Goal: Submit feedback/report problem: Submit feedback/report problem

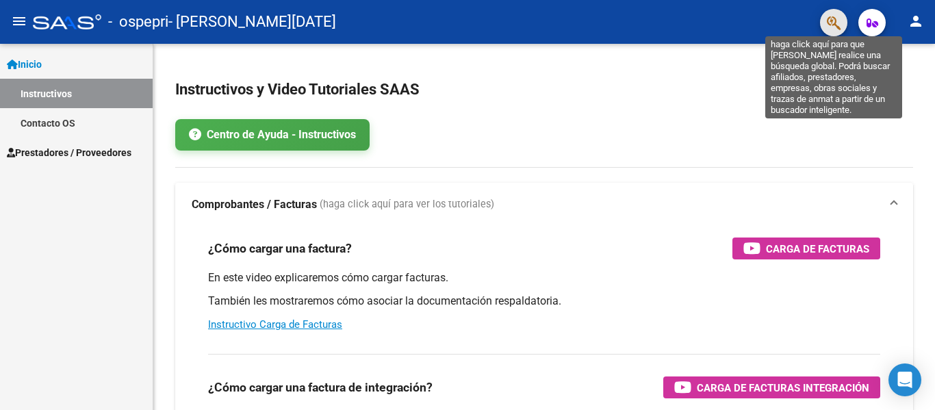
click at [834, 25] on icon "button" at bounding box center [834, 23] width 14 height 16
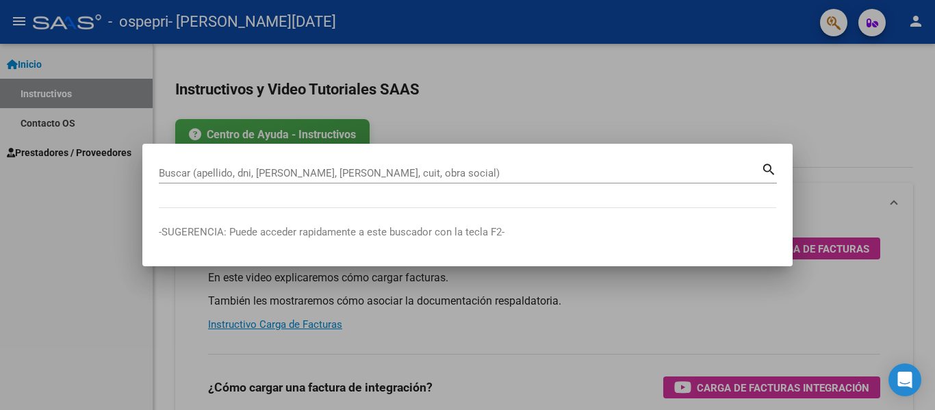
click at [55, 109] on div at bounding box center [467, 205] width 935 height 410
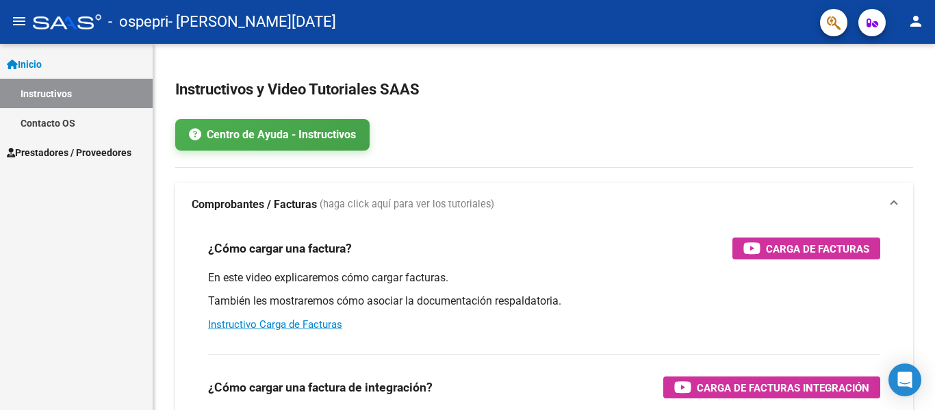
click at [41, 56] on link "Inicio" at bounding box center [76, 63] width 153 height 29
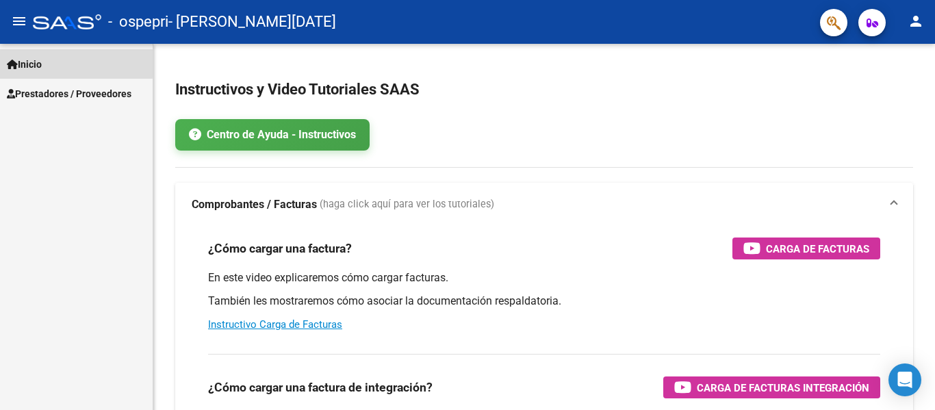
click at [41, 57] on span "Inicio" at bounding box center [24, 64] width 35 height 15
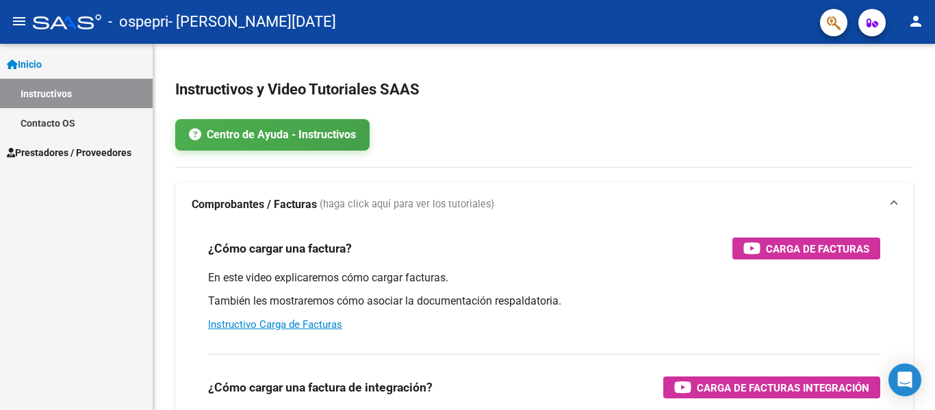
click at [928, 19] on button "person" at bounding box center [915, 21] width 27 height 27
click at [928, 19] on div at bounding box center [467, 205] width 935 height 410
click at [66, 66] on link "Inicio" at bounding box center [76, 63] width 153 height 29
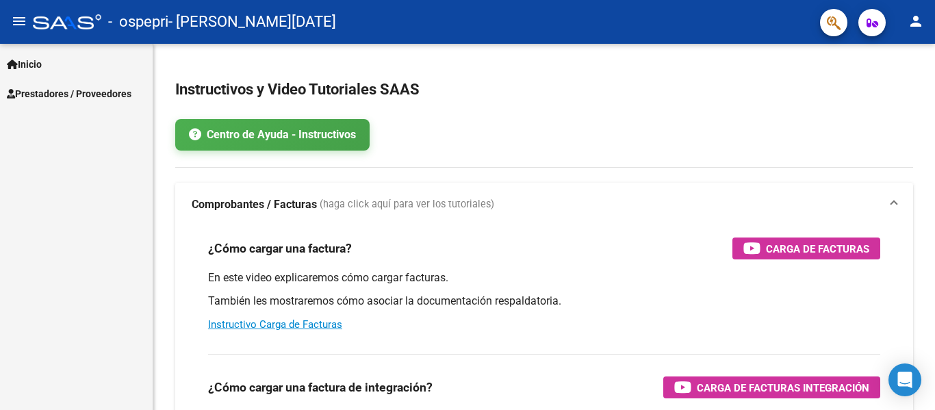
click at [27, 27] on mat-icon "menu" at bounding box center [19, 21] width 16 height 16
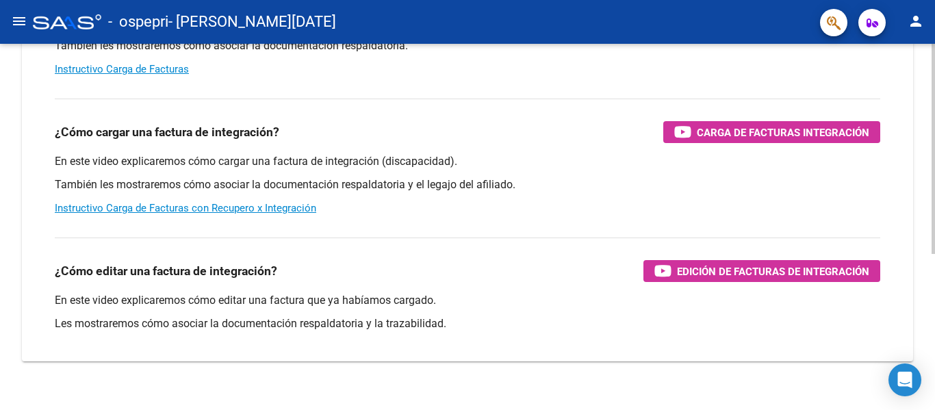
scroll to position [258, 0]
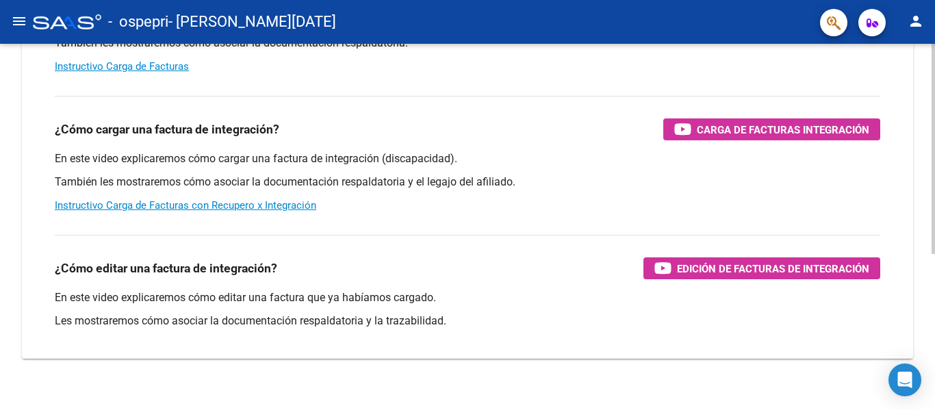
click at [934, 244] on div at bounding box center [933, 297] width 3 height 210
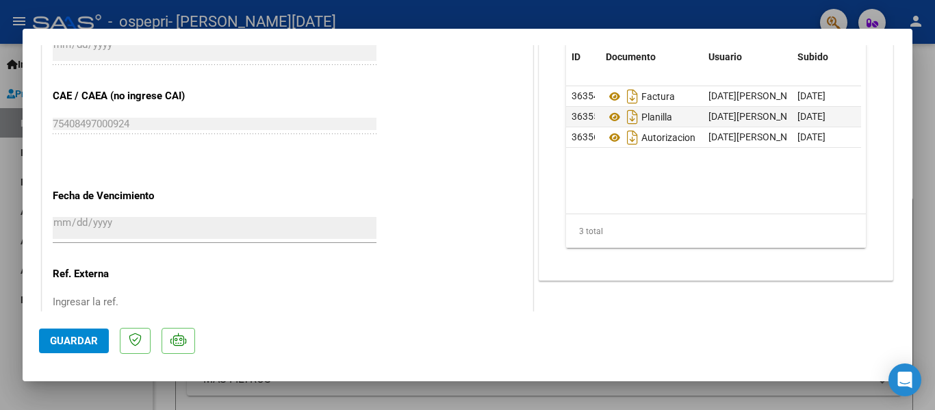
scroll to position [822, 0]
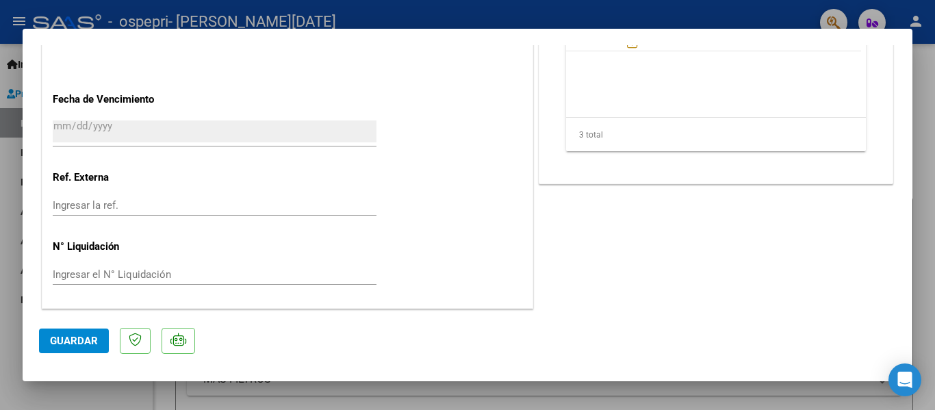
click at [921, 308] on div at bounding box center [467, 205] width 935 height 410
type input "$ 0,00"
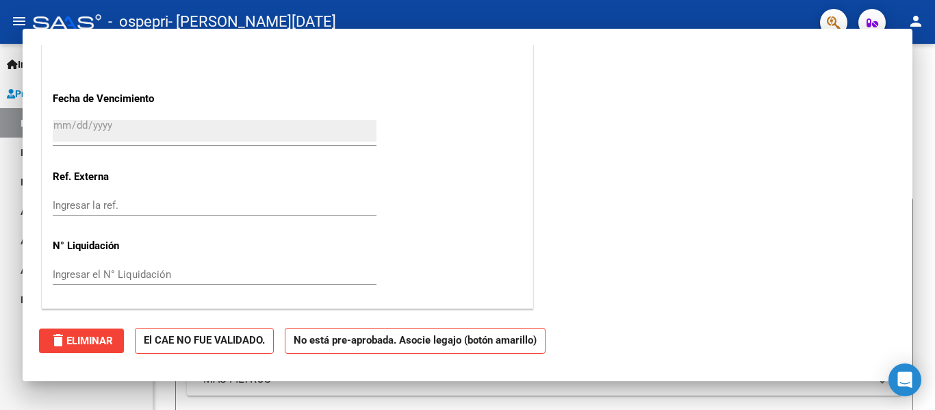
scroll to position [862, 0]
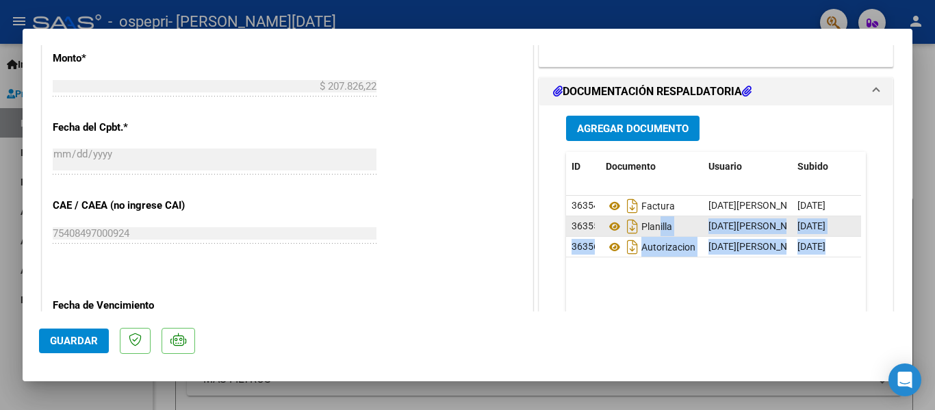
drag, startPoint x: 897, startPoint y: 244, endPoint x: 653, endPoint y: 235, distance: 244.5
click at [653, 235] on mat-dialog-content "COMPROBANTE VER COMPROBANTE ESTADO: Recibida. En proceso de confirmacion/acepta…" at bounding box center [468, 178] width 890 height 266
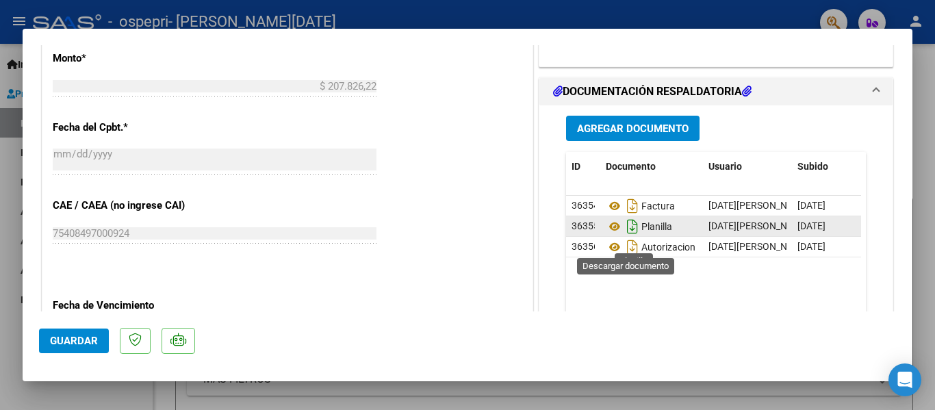
click at [626, 238] on icon "Descargar documento" at bounding box center [633, 227] width 18 height 22
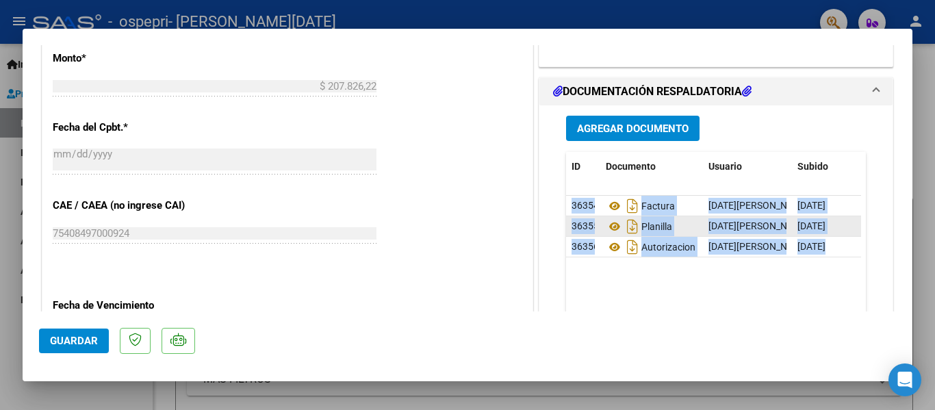
drag, startPoint x: 902, startPoint y: 239, endPoint x: 904, endPoint y: 209, distance: 29.6
click at [904, 209] on mat-dialog-content "COMPROBANTE VER COMPROBANTE ESTADO: Recibida. En proceso de confirmacion/acepta…" at bounding box center [468, 178] width 890 height 266
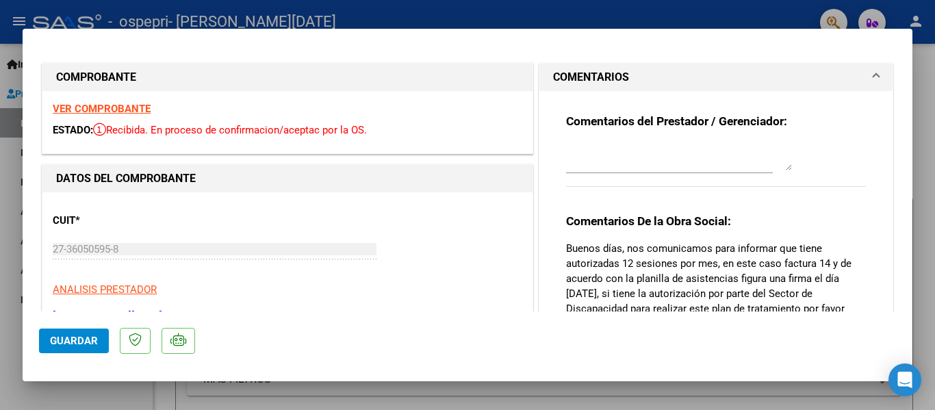
click at [732, 163] on textarea at bounding box center [679, 156] width 226 height 27
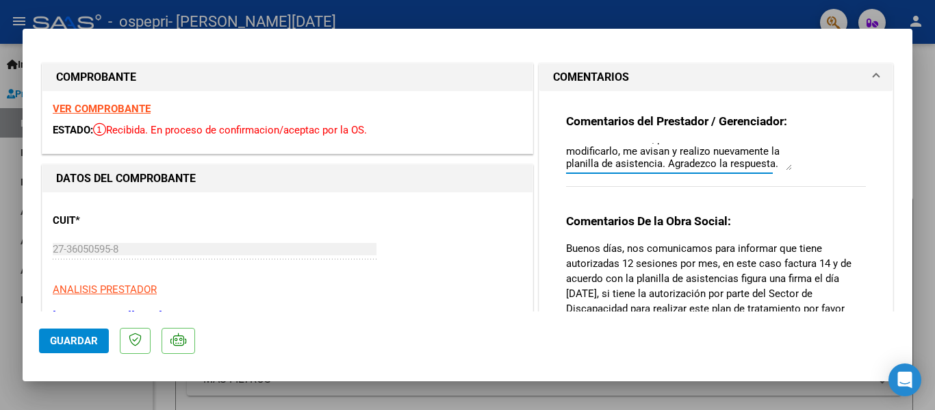
scroll to position [73, 0]
click at [782, 166] on textarea "Buenas tardes. Se adjunta previa autorización por 14 sesiones, previa a la plan…" at bounding box center [679, 156] width 226 height 27
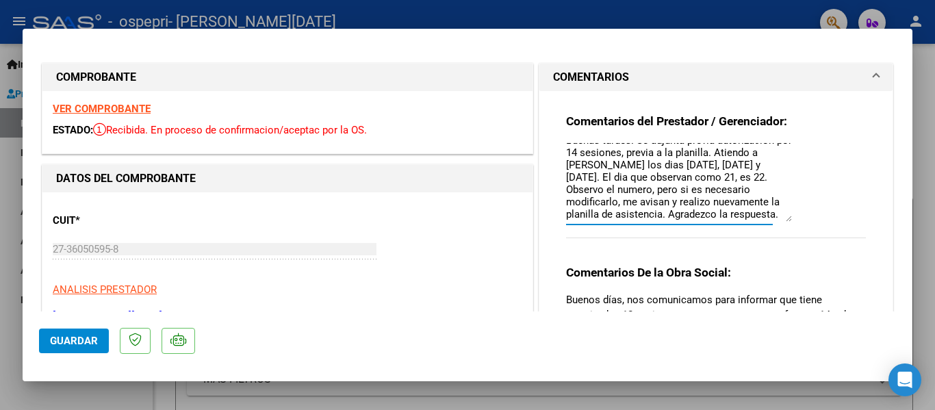
scroll to position [0, 0]
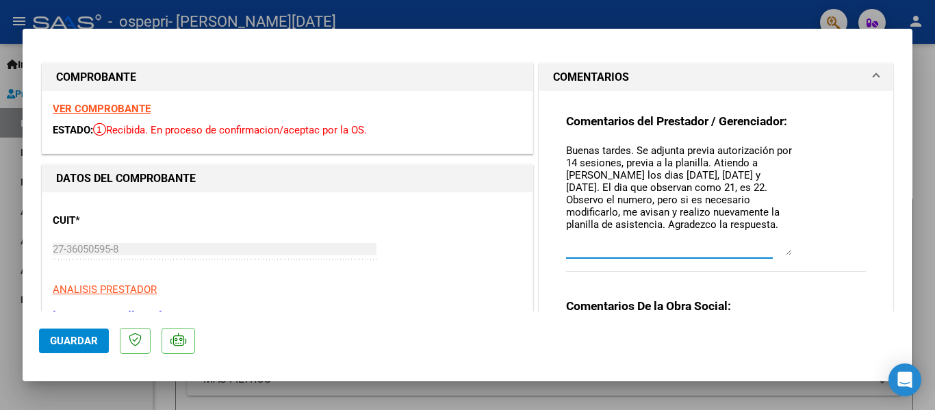
drag, startPoint x: 782, startPoint y: 166, endPoint x: 847, endPoint y: 250, distance: 106.3
click at [847, 251] on div "Comentarios del Prestador / Gerenciador: Buenas tardes. Se adjunta previa autor…" at bounding box center [716, 200] width 300 height 173
drag, startPoint x: 677, startPoint y: 203, endPoint x: 554, endPoint y: 136, distance: 140.0
click at [556, 136] on div "Comentarios del Prestador / Gerenciador: Buenas tardes. Se adjunta previa autor…" at bounding box center [716, 301] width 320 height 421
type textarea "Buenas tardes. Se adjunta previa autorización por 14 sesiones, previa a la plan…"
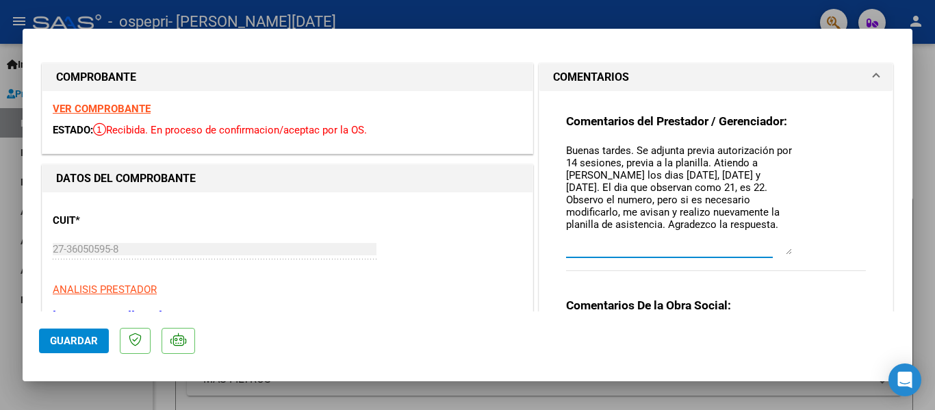
click at [834, 231] on div "Comentarios del Prestador / Gerenciador: Buenas tardes. Se adjunta previa autor…" at bounding box center [716, 200] width 300 height 172
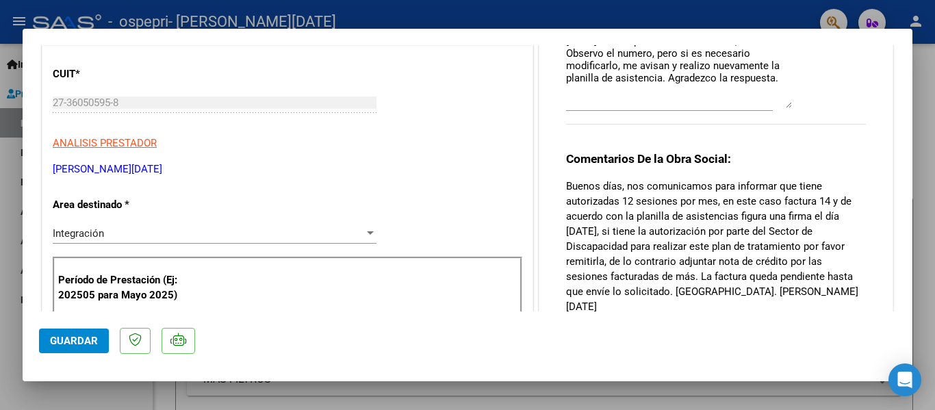
scroll to position [36, 0]
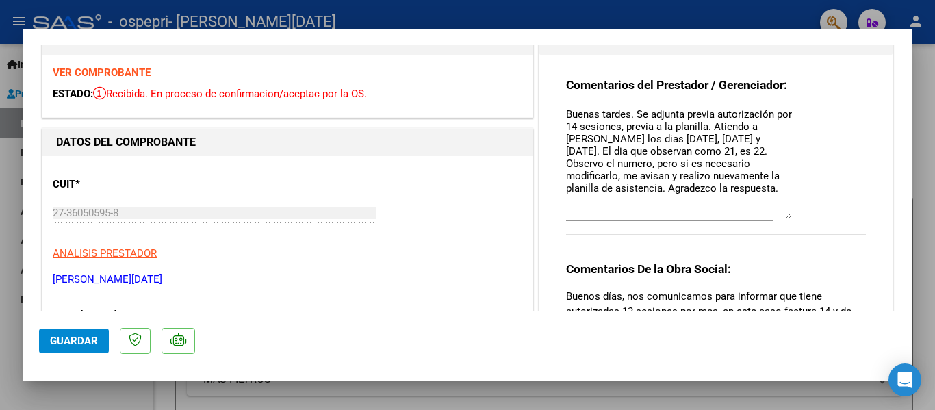
click at [702, 133] on textarea "Buenas tardes. Se adjunta previa autorización por 14 sesiones, previa a la plan…" at bounding box center [679, 163] width 226 height 112
click at [65, 336] on span "Guardar" at bounding box center [74, 341] width 48 height 12
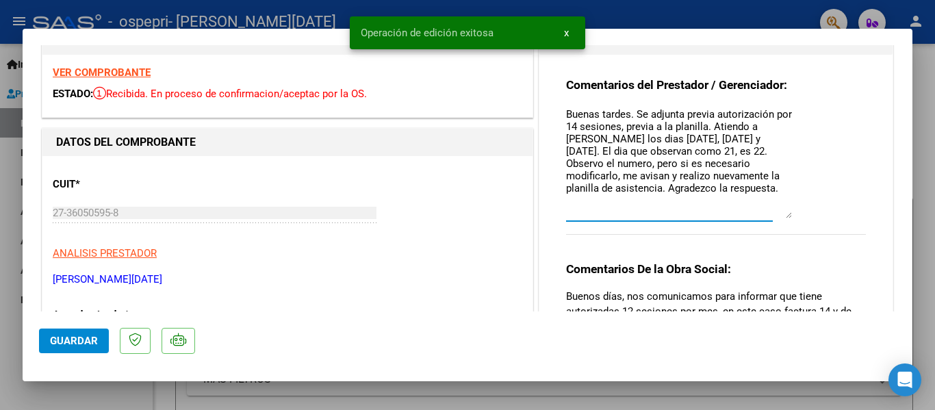
click at [743, 164] on textarea "Buenas tardes. Se adjunta previa autorización por 14 sesiones, previa a la plan…" at bounding box center [679, 163] width 226 height 112
click at [770, 126] on textarea "Buenas tardes. Se adjunta previa autorización por 14 sesiones, previa a la plan…" at bounding box center [679, 163] width 226 height 112
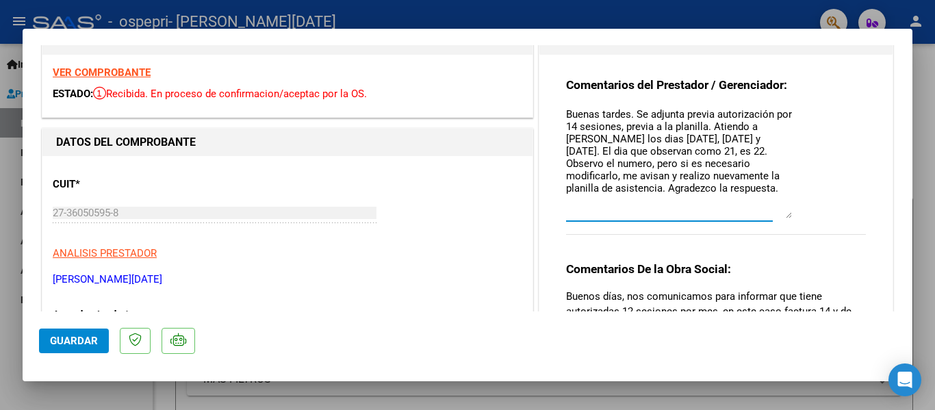
click at [779, 222] on div "Comentarios del Prestador / Gerenciador: Buenas tardes. Se adjunta previa autor…" at bounding box center [716, 163] width 300 height 172
click at [754, 274] on h3 "Comentarios De la Obra Social:" at bounding box center [716, 268] width 300 height 15
click at [739, 133] on textarea "Buenas tardes. Se adjunta previa autorización por 14 sesiones, previa a la plan…" at bounding box center [679, 163] width 226 height 112
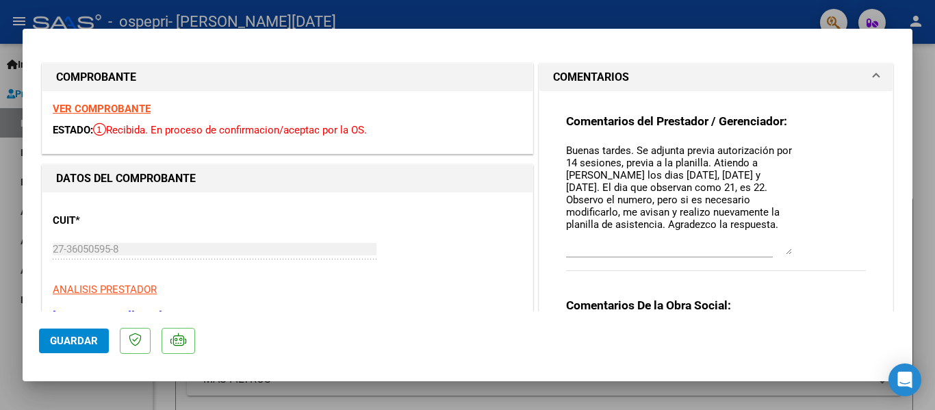
click at [858, 77] on span "COMENTARIOS" at bounding box center [713, 77] width 320 height 16
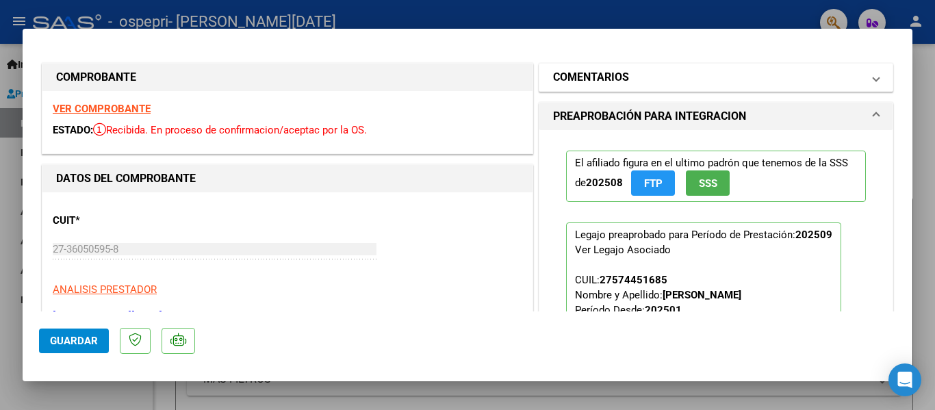
click at [858, 77] on span "COMENTARIOS" at bounding box center [713, 77] width 320 height 16
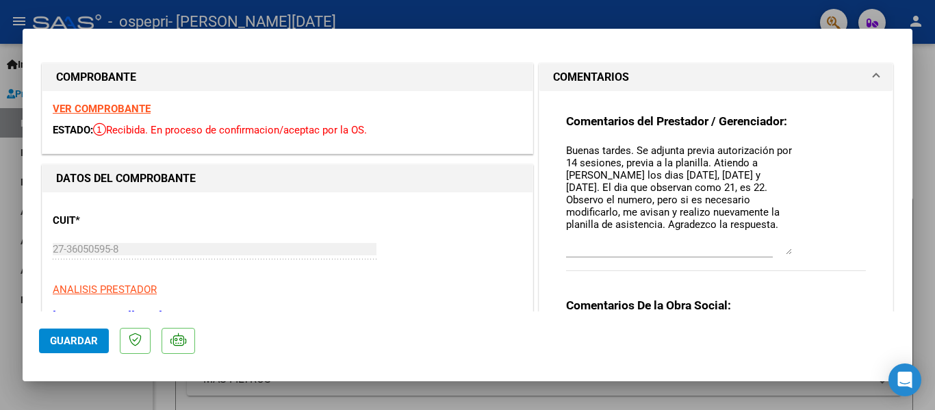
click at [674, 187] on textarea "Buenas tardes. Se adjunta previa autorización por 14 sesiones, previa a la plan…" at bounding box center [679, 199] width 226 height 112
click at [785, 252] on textarea "Buenas tardes. Se adjunta previa autorización por 14 sesiones, previa a la plan…" at bounding box center [679, 199] width 226 height 112
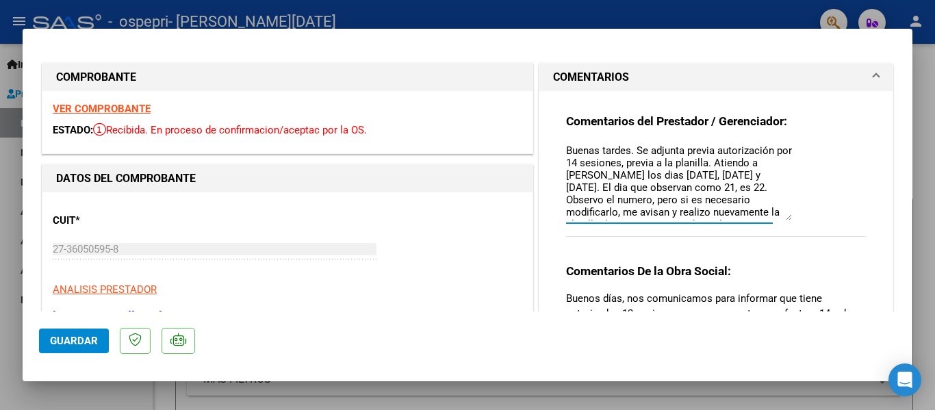
drag, startPoint x: 785, startPoint y: 252, endPoint x: 842, endPoint y: 218, distance: 66.3
click at [842, 218] on div "Comentarios del Prestador / Gerenciador: Buenas tardes. Se adjunta previa autor…" at bounding box center [716, 183] width 300 height 138
click at [67, 346] on span "Guardar" at bounding box center [74, 341] width 48 height 12
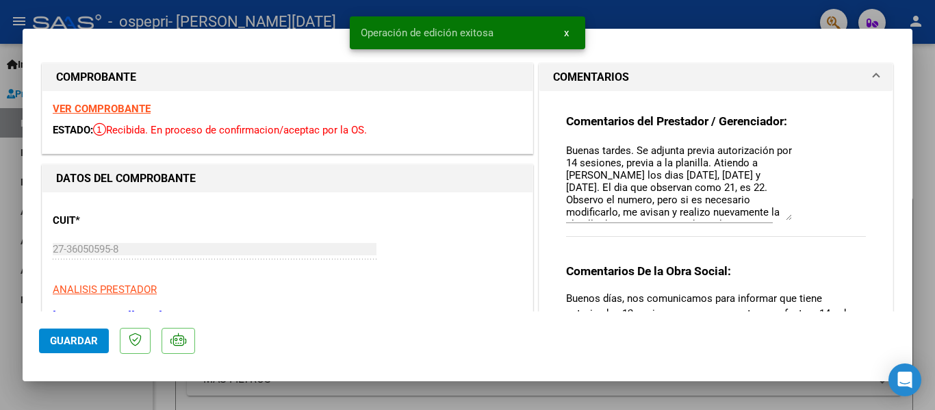
click at [569, 36] on button "x" at bounding box center [566, 33] width 27 height 25
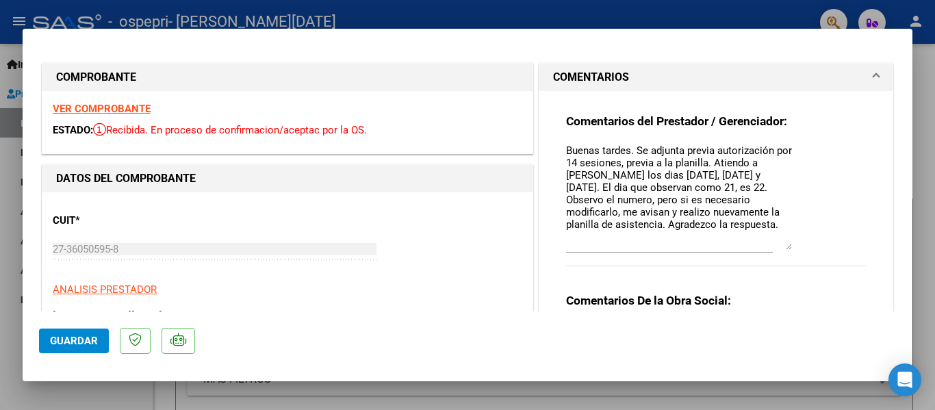
drag, startPoint x: 782, startPoint y: 166, endPoint x: 808, endPoint y: 248, distance: 86.8
click at [808, 248] on div "Comentarios del Prestador / Gerenciador: Buenas tardes. Se adjunta previa autor…" at bounding box center [716, 198] width 300 height 168
click at [747, 209] on textarea "Buenas tardes. Se adjunta previa autorización por 14 sesiones, previa a la plan…" at bounding box center [679, 198] width 226 height 110
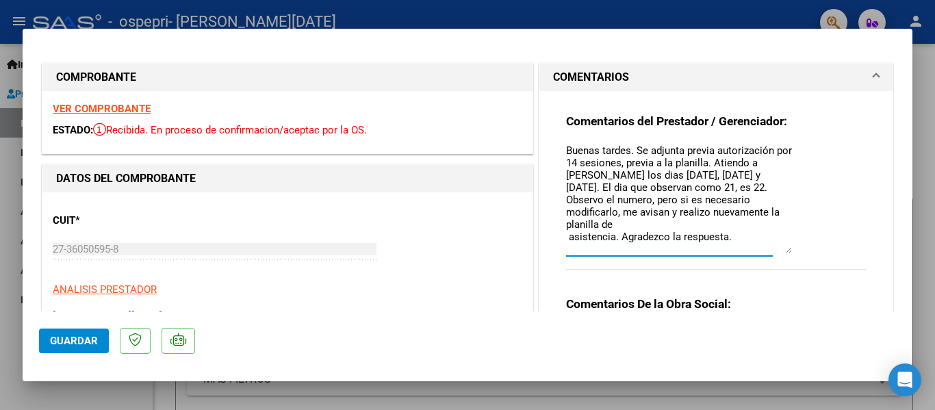
type textarea "Buenas tardes. Se adjunta previa autorización por 14 sesiones, previa a la plan…"
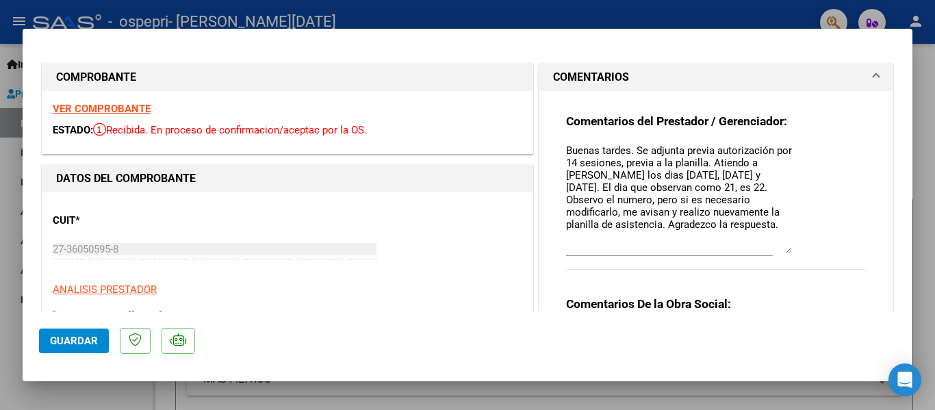
click at [72, 327] on mat-dialog-actions "Guardar" at bounding box center [467, 338] width 857 height 54
click at [68, 342] on span "Guardar" at bounding box center [74, 341] width 48 height 12
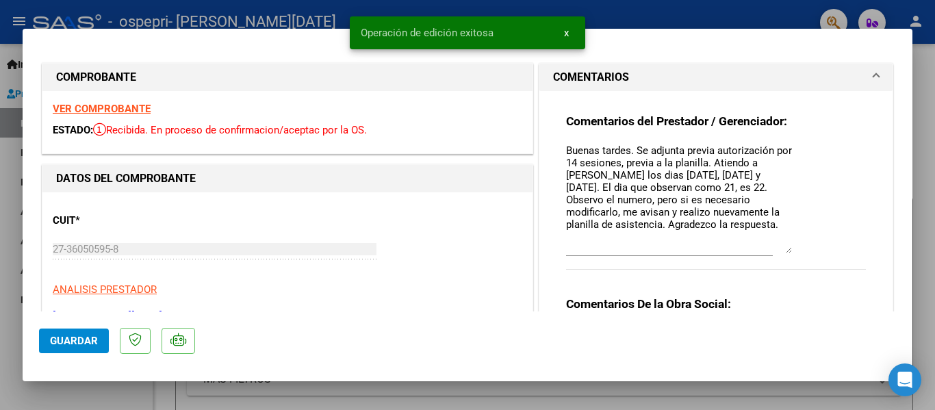
click at [873, 77] on span at bounding box center [875, 77] width 5 height 16
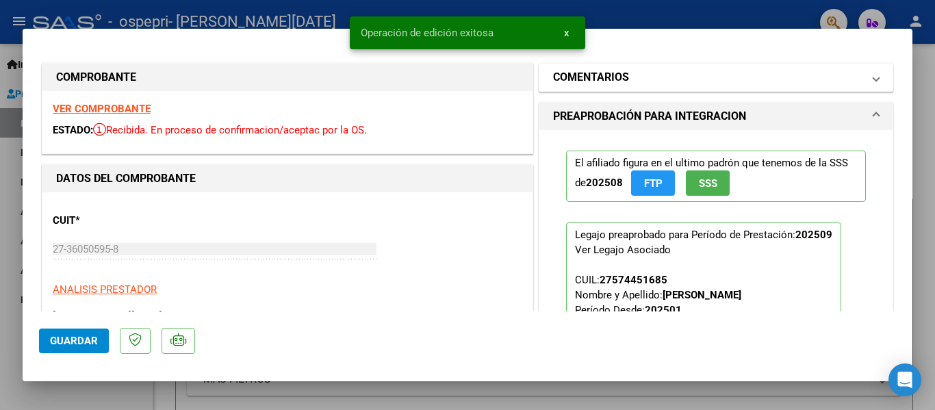
click at [873, 77] on span at bounding box center [875, 77] width 5 height 16
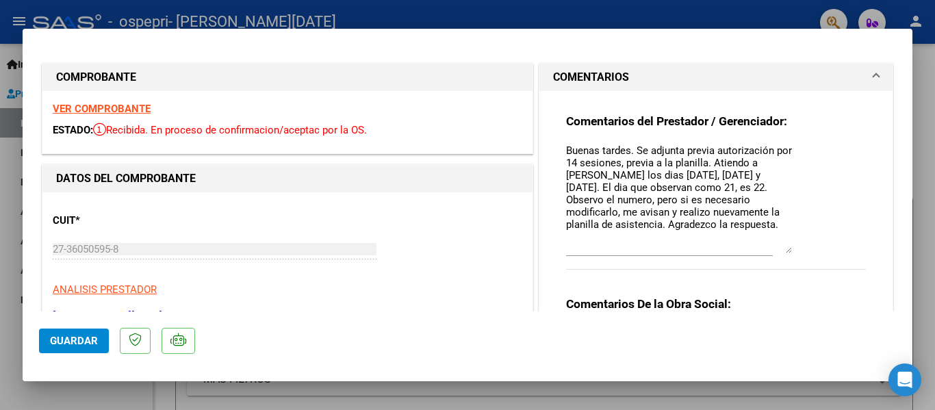
click at [738, 220] on textarea "Buenas tardes. Se adjunta previa autorización por 14 sesiones, previa a la plan…" at bounding box center [679, 198] width 226 height 110
click at [909, 382] on icon "Open Intercom Messenger" at bounding box center [905, 380] width 18 height 18
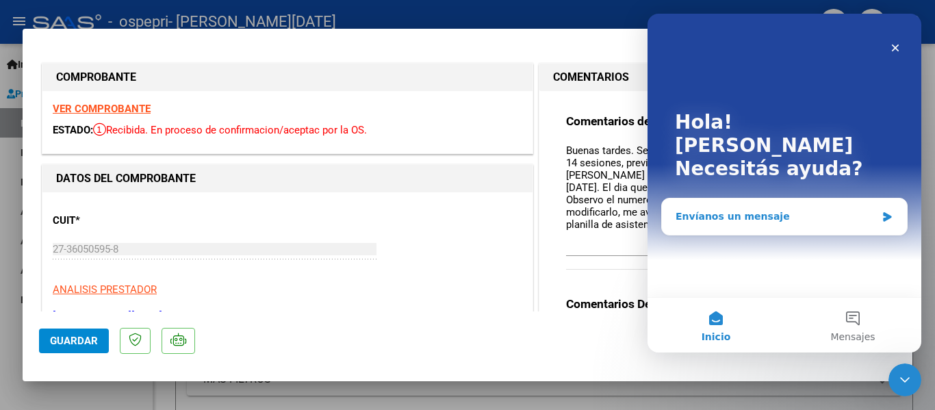
click at [809, 209] on div "Envíanos un mensaje" at bounding box center [776, 216] width 201 height 14
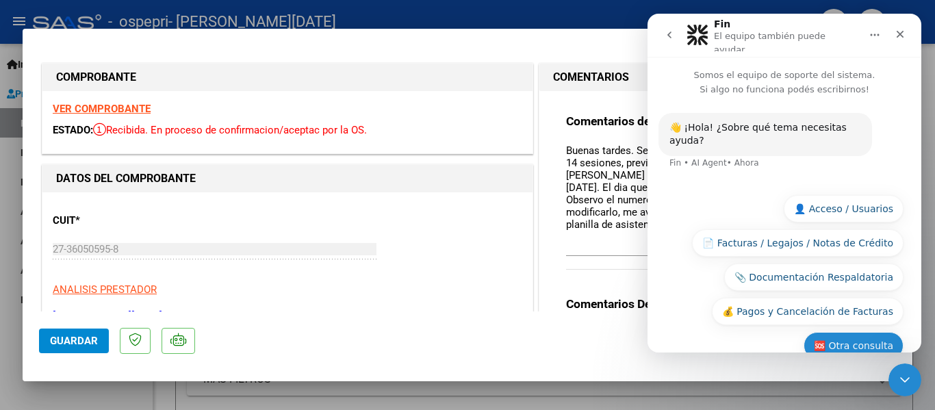
click at [858, 332] on button "🆘 Otra consulta" at bounding box center [854, 345] width 100 height 27
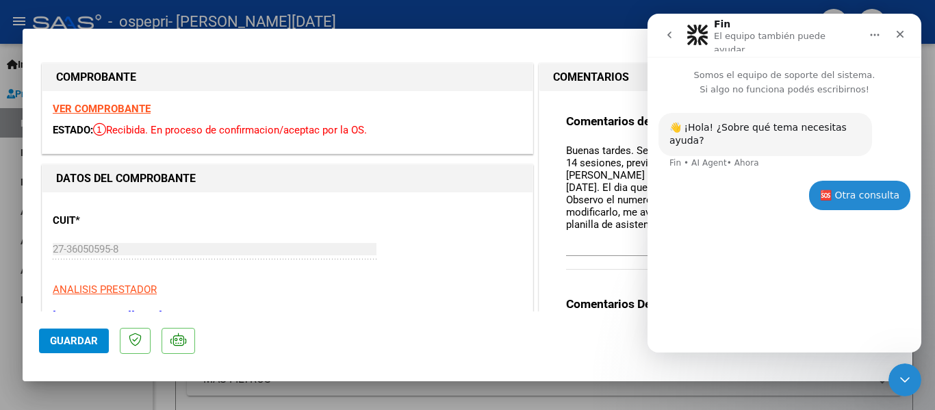
click at [830, 333] on div "👋 ¡Hola! ¿Sobre qué tema necesitas ayuda? Fin • AI Agent • Ahora 🆘 Otra consult…" at bounding box center [785, 219] width 274 height 244
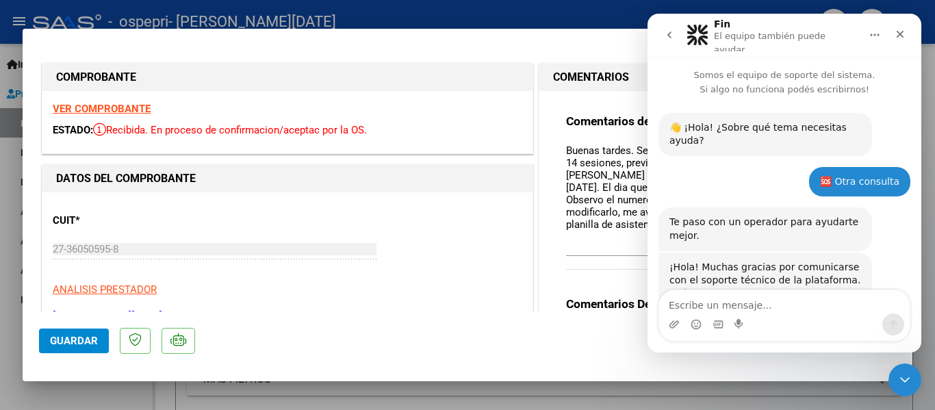
scroll to position [28, 0]
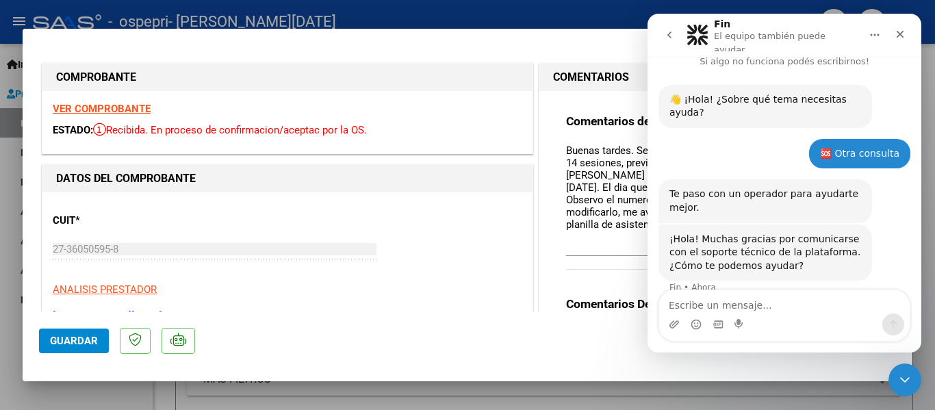
click at [817, 313] on textarea "Escribe un mensaje..." at bounding box center [784, 301] width 251 height 23
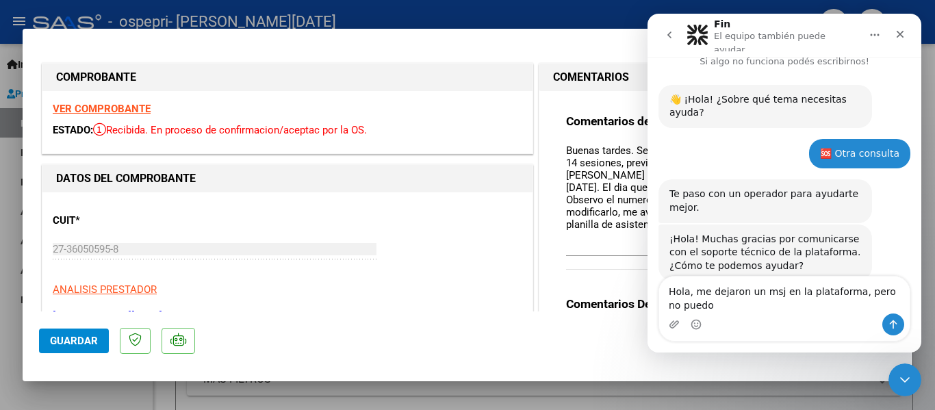
scroll to position [42, 0]
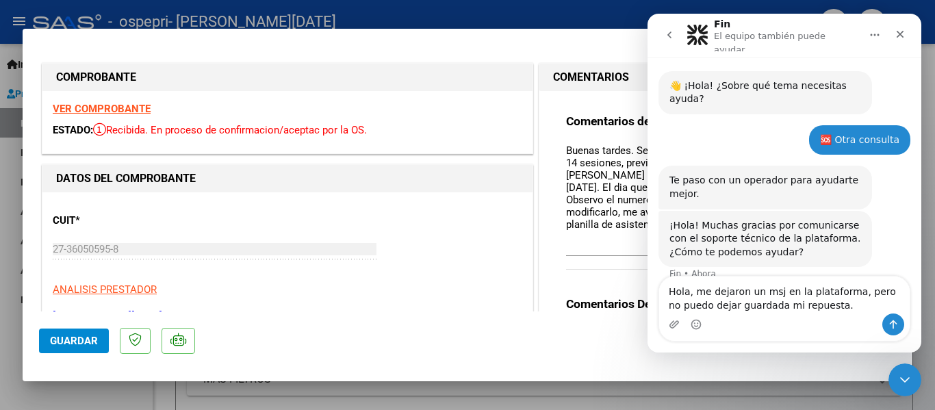
type textarea "Hola, me dejaron un msj en la plataforma, pero no puedo dejar guardada mi repue…"
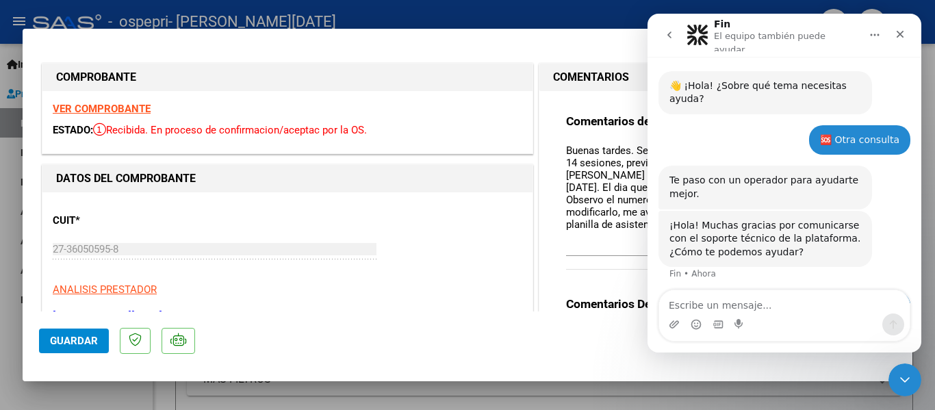
scroll to position [82, 0]
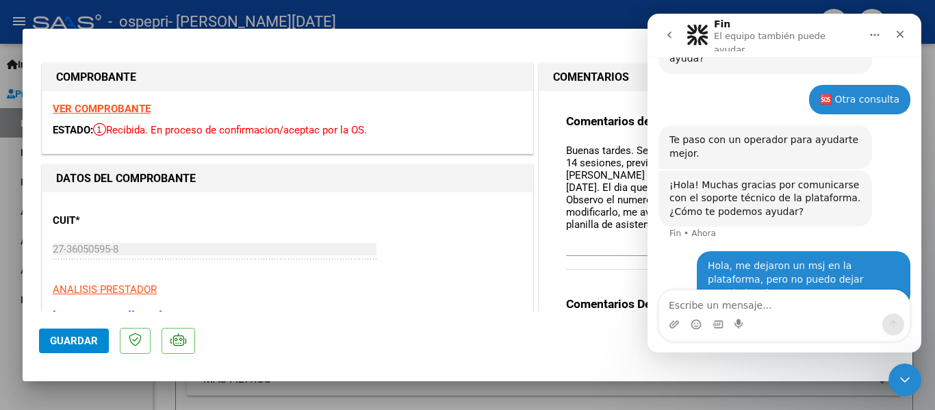
click at [71, 342] on span "Guardar" at bounding box center [74, 341] width 48 height 12
